Goal: Communication & Community: Ask a question

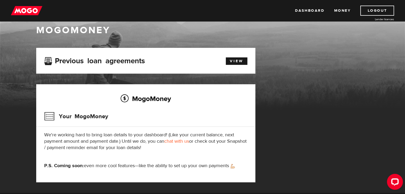
scroll to position [10, 0]
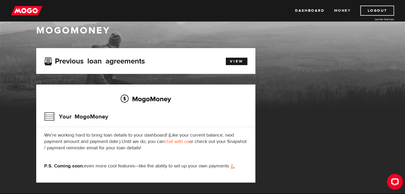
click at [343, 10] on link "Money" at bounding box center [342, 11] width 17 height 10
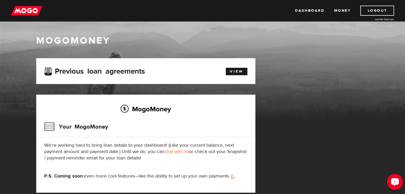
click at [396, 182] on icon "Open LiveChat chat widget" at bounding box center [394, 181] width 5 height 3
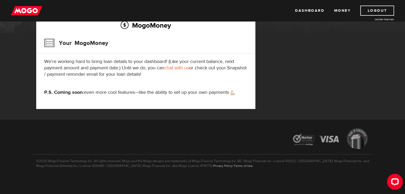
click at [176, 68] on link "chat with us" at bounding box center [176, 68] width 25 height 6
click at [393, 175] on button "Open LiveChat chat widget" at bounding box center [395, 182] width 16 height 16
